Goal: Information Seeking & Learning: Find specific fact

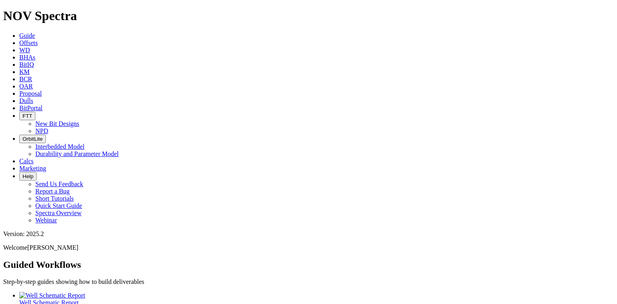
click at [30, 68] on span "KM" at bounding box center [24, 71] width 10 height 7
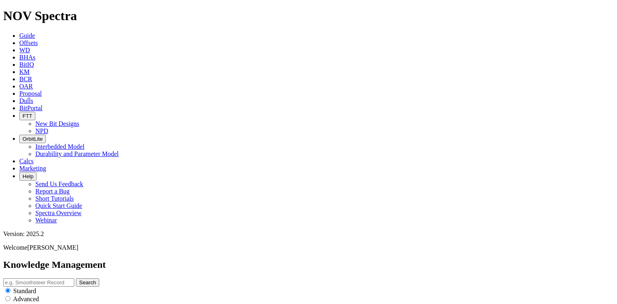
click at [74, 278] on input "text" at bounding box center [38, 282] width 71 height 8
type input "8.5in TKC76-B5"
click at [79, 279] on icon "submit" at bounding box center [79, 282] width 0 height 6
drag, startPoint x: 226, startPoint y: 45, endPoint x: 254, endPoint y: 47, distance: 28.2
click at [74, 278] on input "8.5in TKC76-B5" at bounding box center [38, 282] width 71 height 8
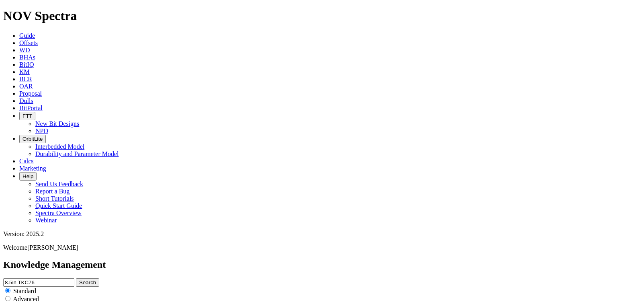
type input "8.5in TKC76"
click at [99, 278] on button "Search" at bounding box center [87, 282] width 23 height 8
